Goal: Information Seeking & Learning: Learn about a topic

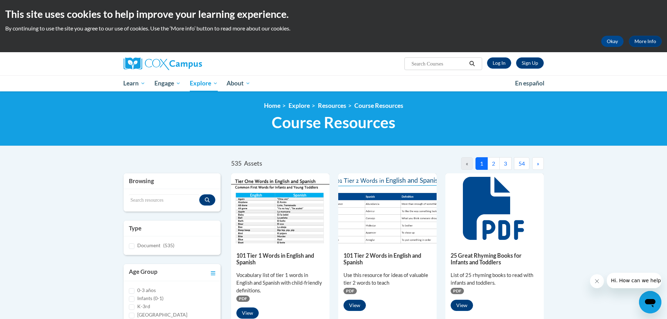
click at [285, 229] on img at bounding box center [280, 208] width 98 height 70
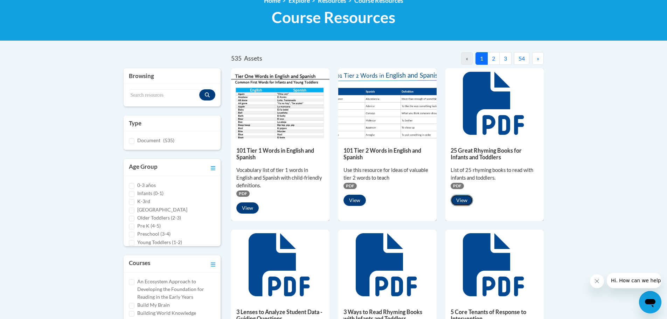
click at [461, 202] on button "View" at bounding box center [462, 200] width 22 height 11
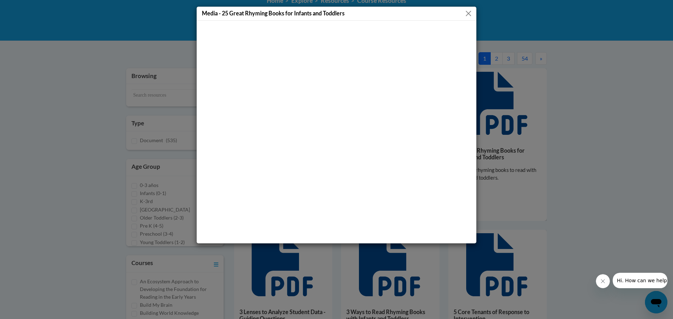
click at [466, 15] on button "Close" at bounding box center [468, 13] width 9 height 9
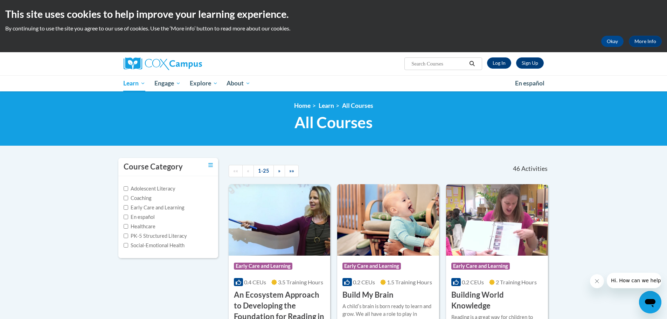
click at [435, 63] on input "Search..." at bounding box center [439, 64] width 56 height 8
type input "phonics instruction"
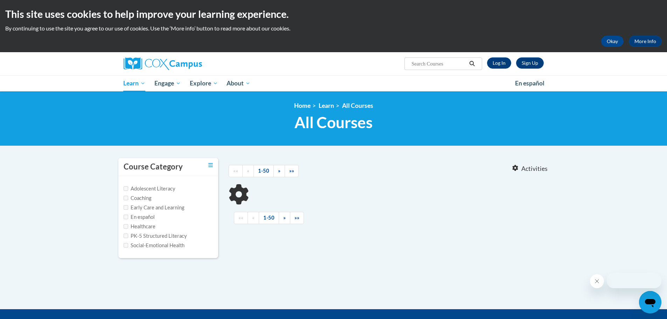
type input "phonics instruction"
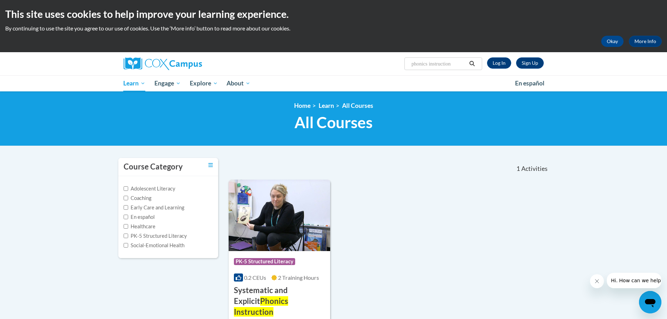
scroll to position [70, 0]
